Goal: Find specific page/section: Find specific page/section

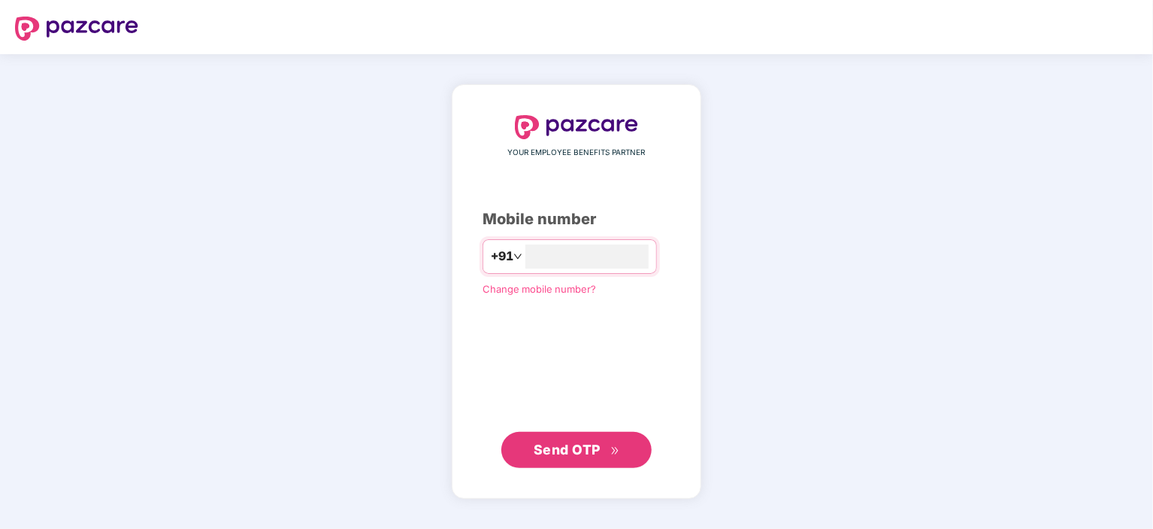
type input "**********"
click at [571, 449] on span "Send OTP" at bounding box center [567, 449] width 67 height 16
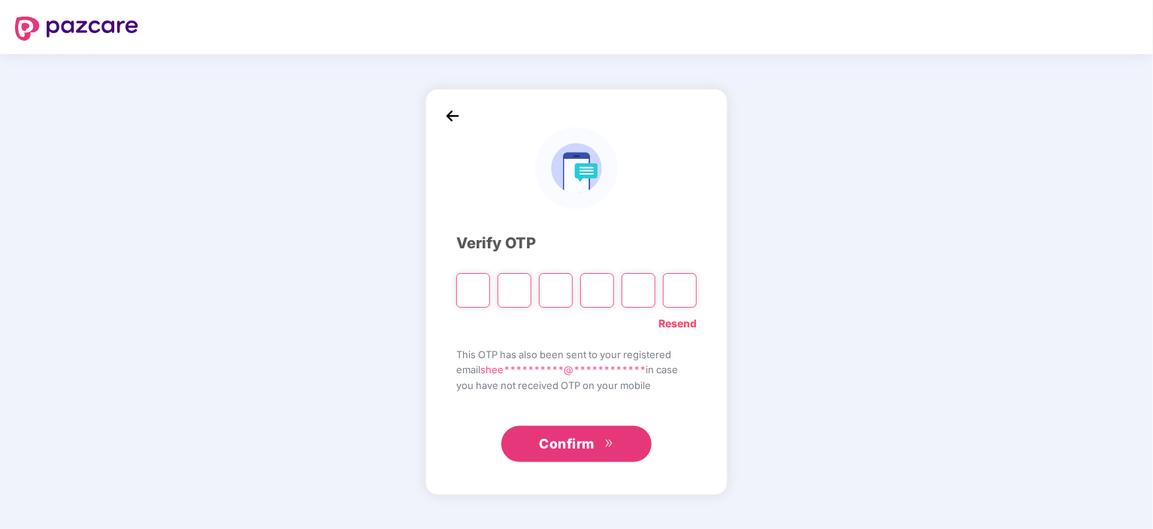
type input "*"
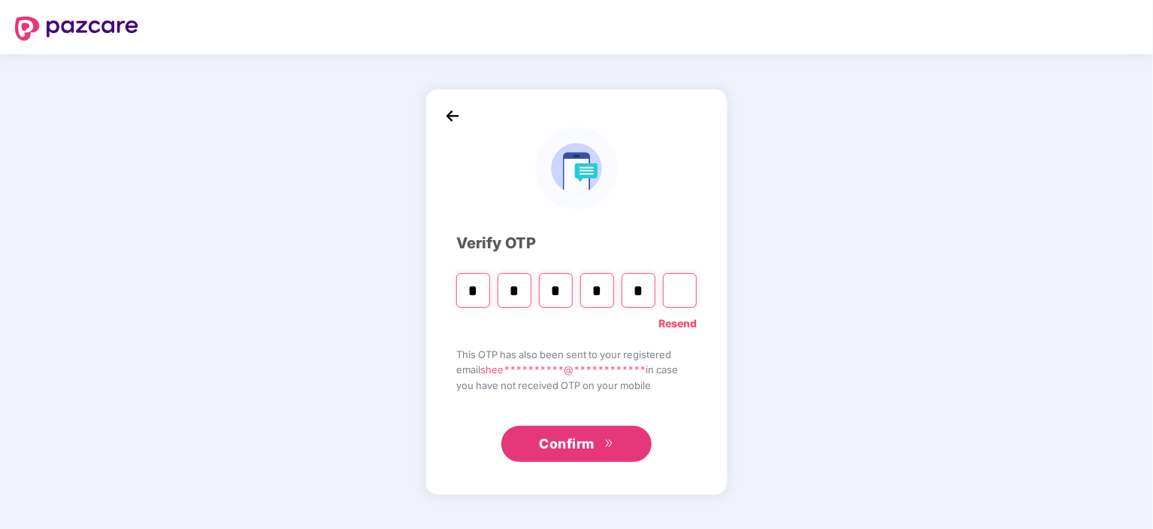
type input "*"
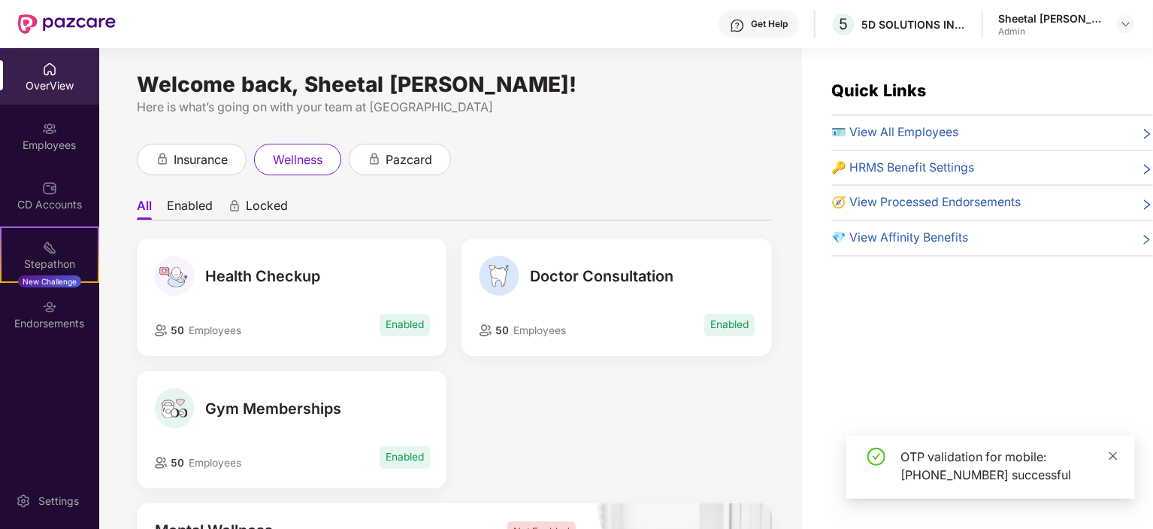
click at [1116, 454] on icon "close" at bounding box center [1113, 455] width 11 height 11
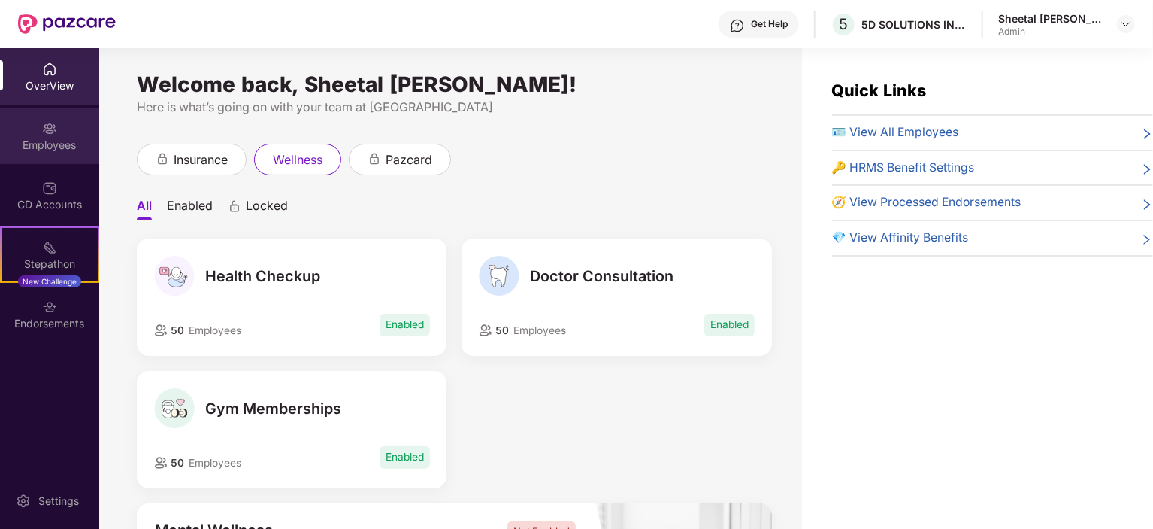
click at [46, 144] on div "Employees" at bounding box center [49, 145] width 99 height 15
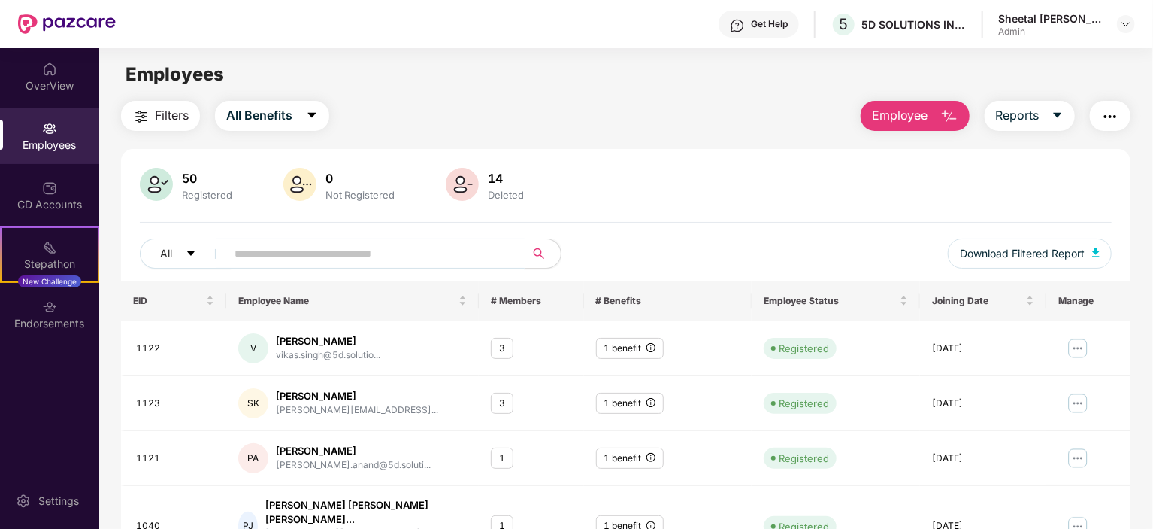
click at [386, 252] on input "text" at bounding box center [370, 253] width 270 height 23
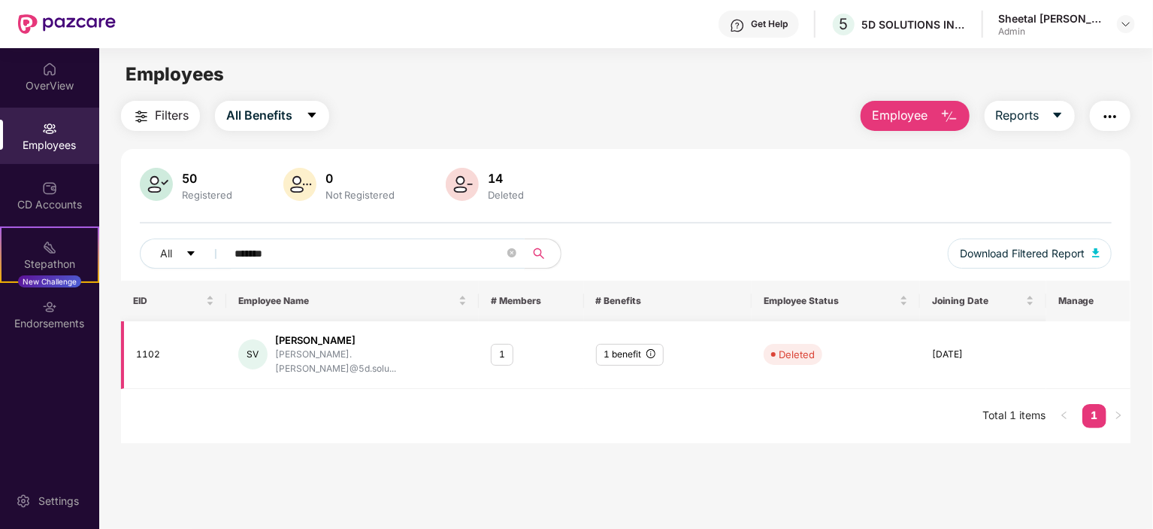
type input "*******"
click at [962, 350] on div "[DATE]" at bounding box center [983, 354] width 102 height 14
click at [317, 341] on div "[PERSON_NAME]" at bounding box center [371, 340] width 192 height 14
click at [321, 338] on div "[PERSON_NAME]" at bounding box center [371, 340] width 192 height 14
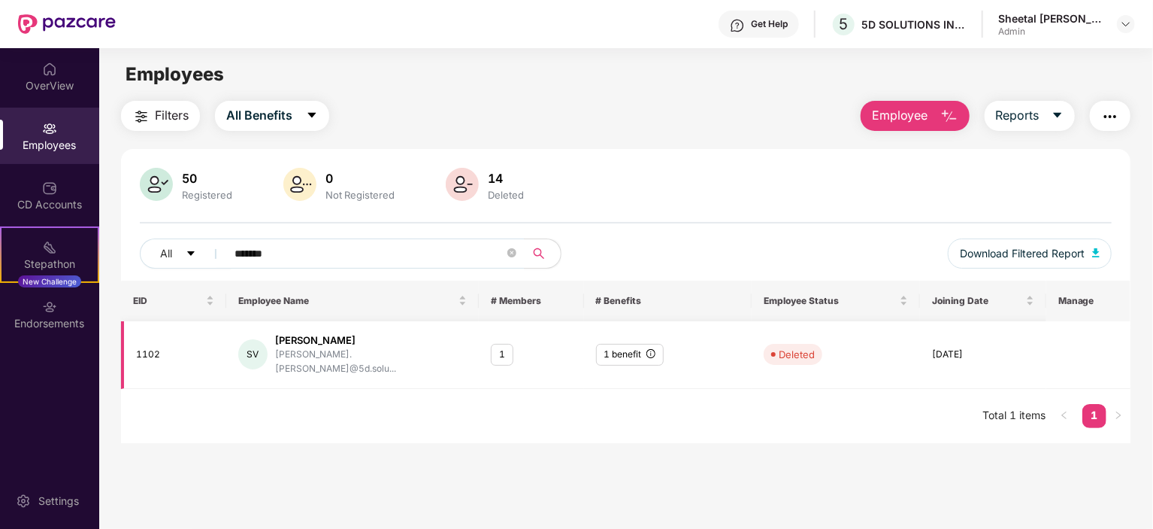
click at [321, 338] on div "[PERSON_NAME]" at bounding box center [371, 340] width 192 height 14
click at [411, 336] on div "SV [PERSON_NAME] [PERSON_NAME].[PERSON_NAME]@5d.solu..." at bounding box center [352, 354] width 229 height 43
